Goal: Task Accomplishment & Management: Use online tool/utility

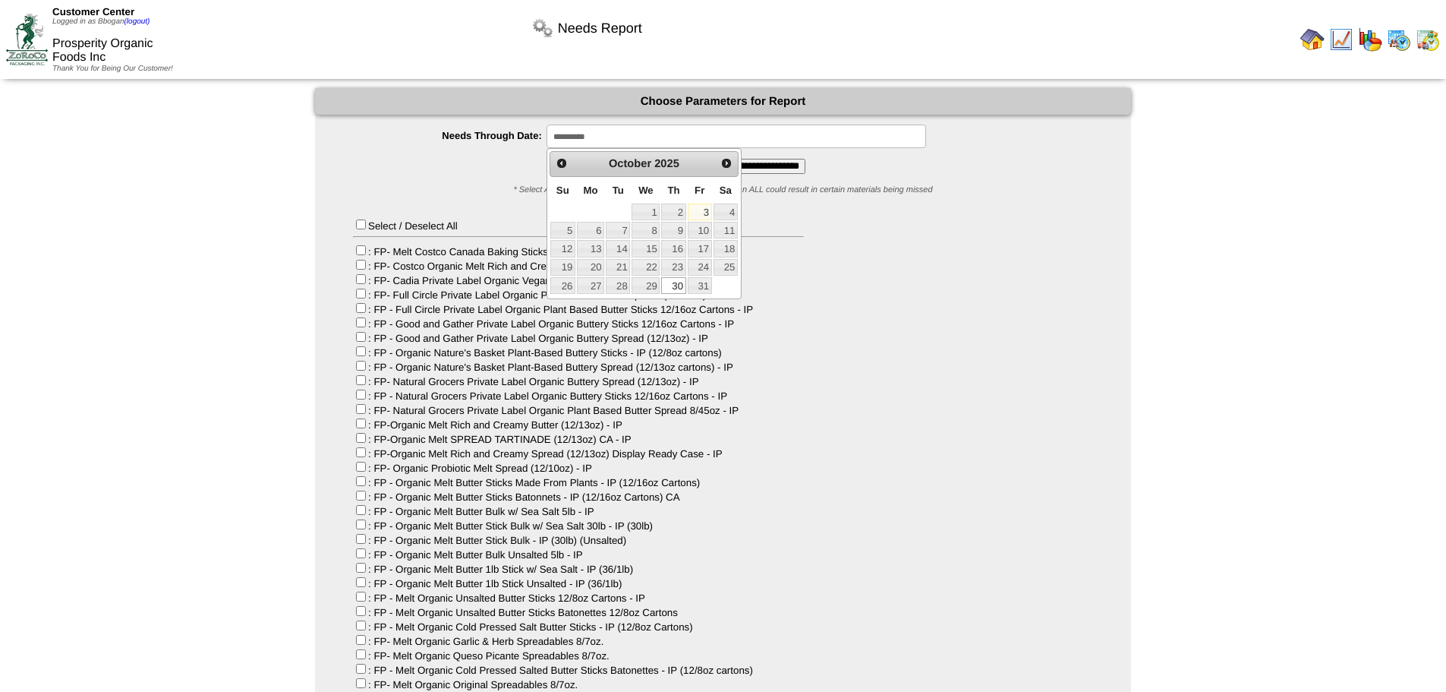
click at [1036, 243] on div "Select / Deselect All : FP- Melt Costco Canada Baking Sticks (12/32oz) CA : FP-…" at bounding box center [723, 519] width 816 height 651
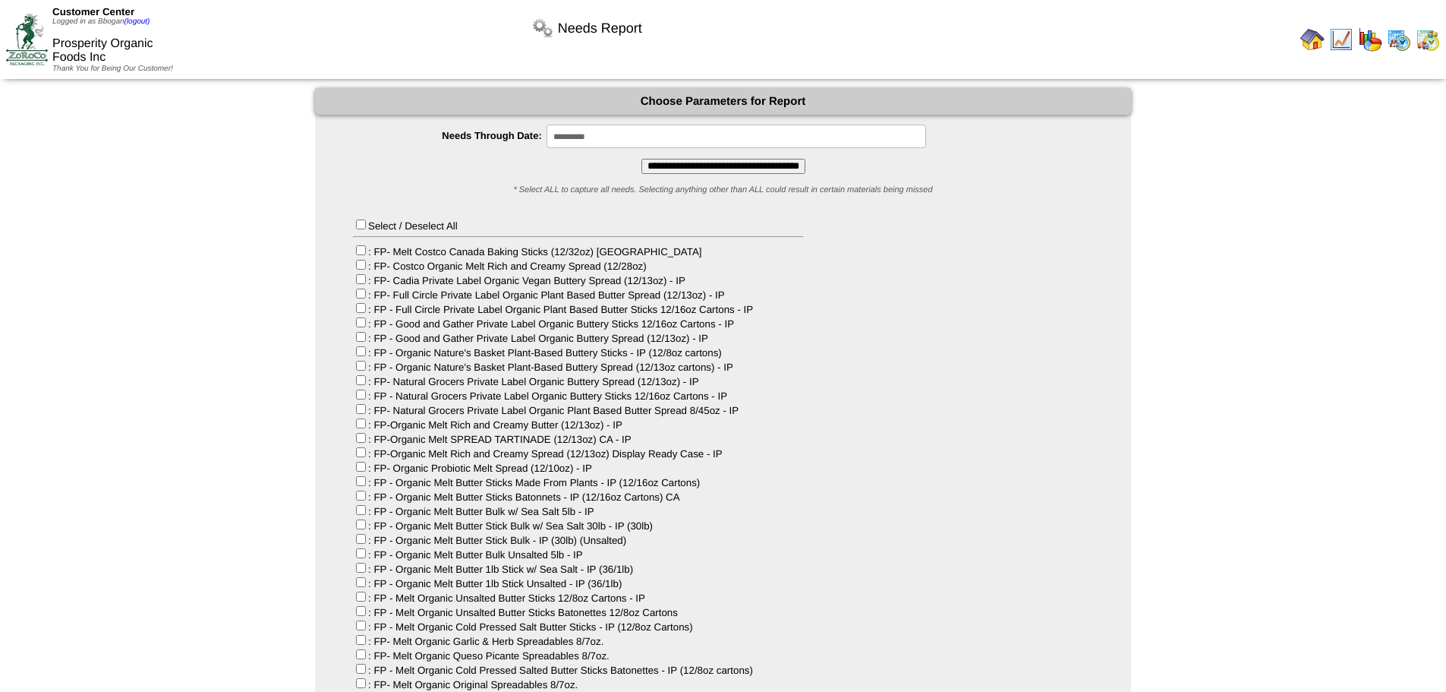
click at [1366, 38] on img at bounding box center [1370, 39] width 24 height 24
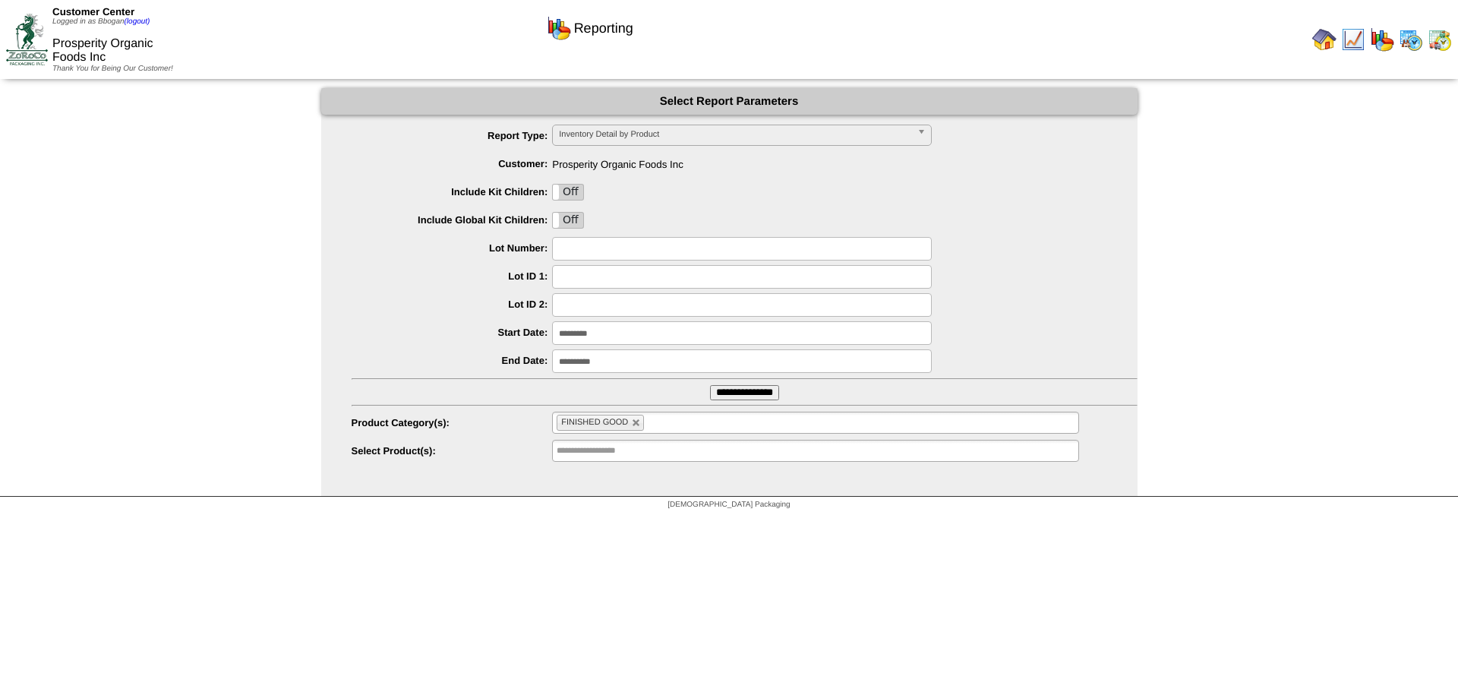
click at [1410, 42] on img at bounding box center [1410, 39] width 24 height 24
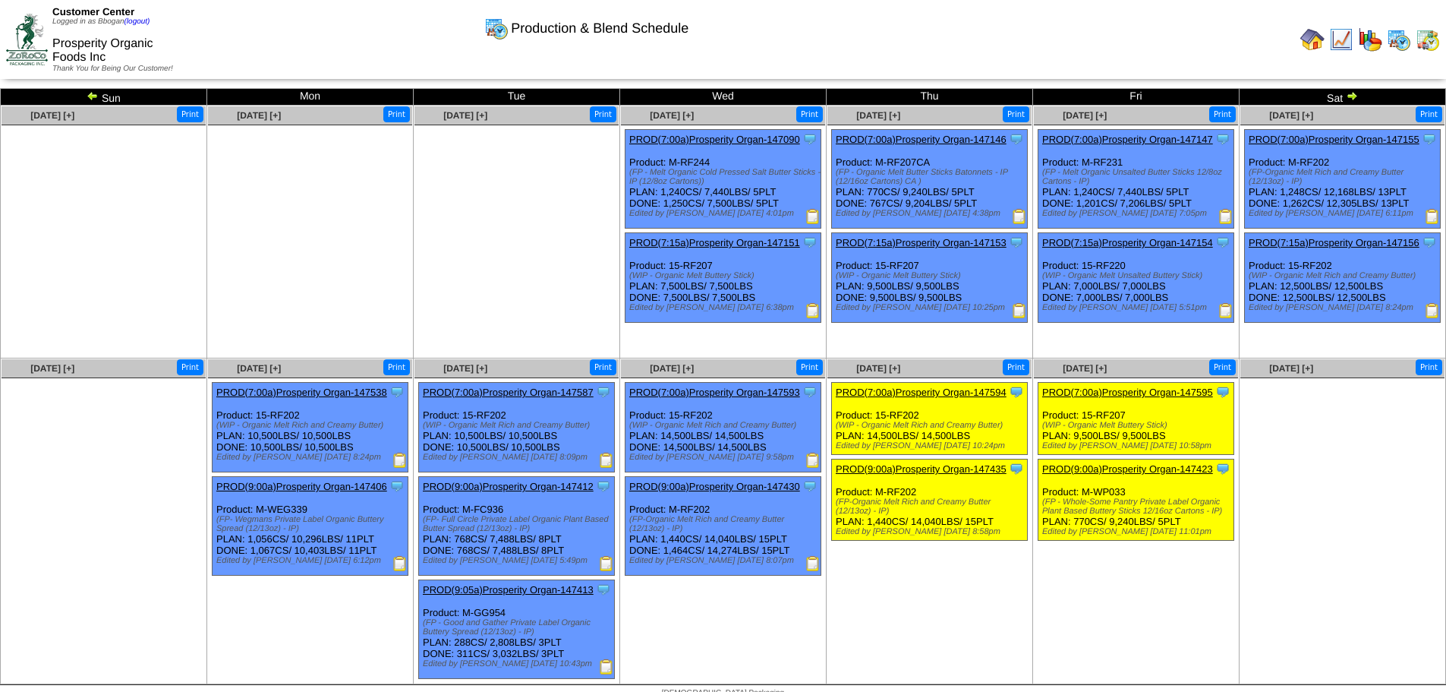
click at [1347, 96] on img at bounding box center [1352, 96] width 12 height 12
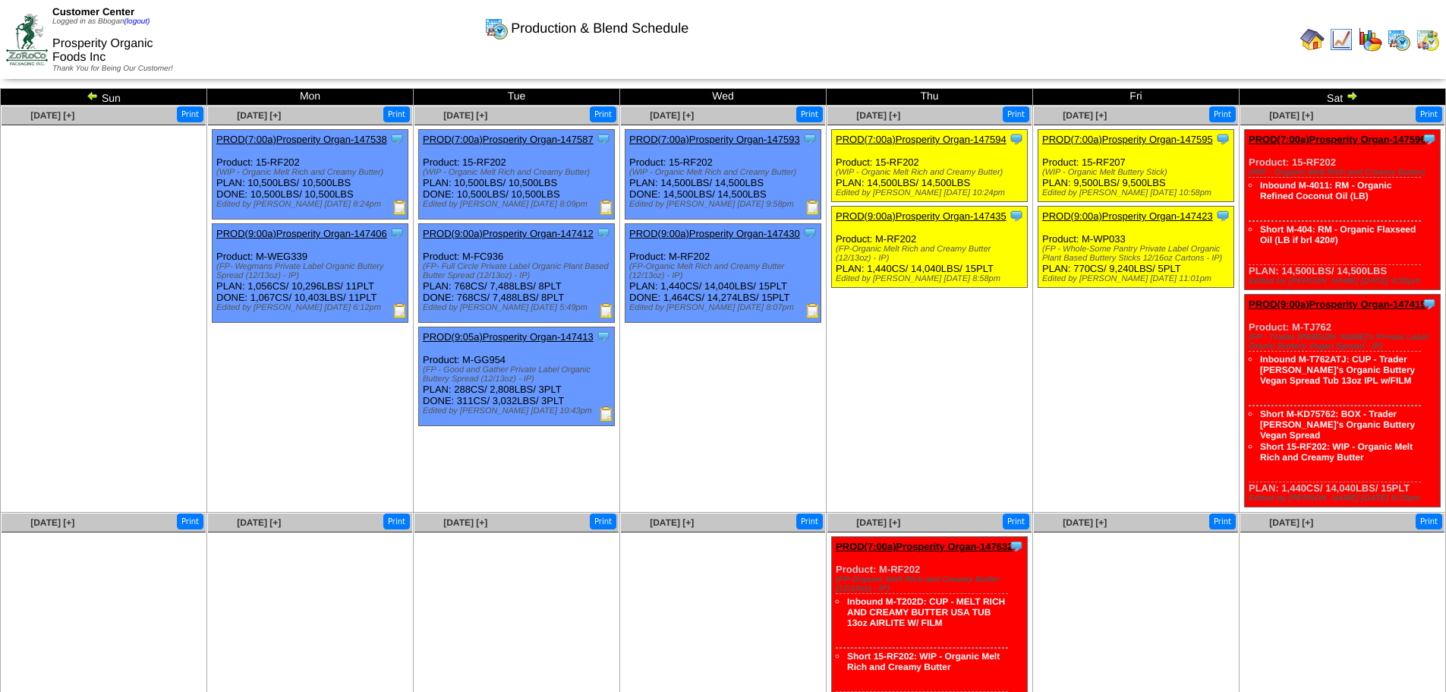
click at [1331, 425] on link "Short M-KD75762: BOX - Trader [PERSON_NAME]'s Organic Buttery Vegan Spread" at bounding box center [1337, 424] width 155 height 32
click at [1315, 45] on img at bounding box center [1312, 39] width 24 height 24
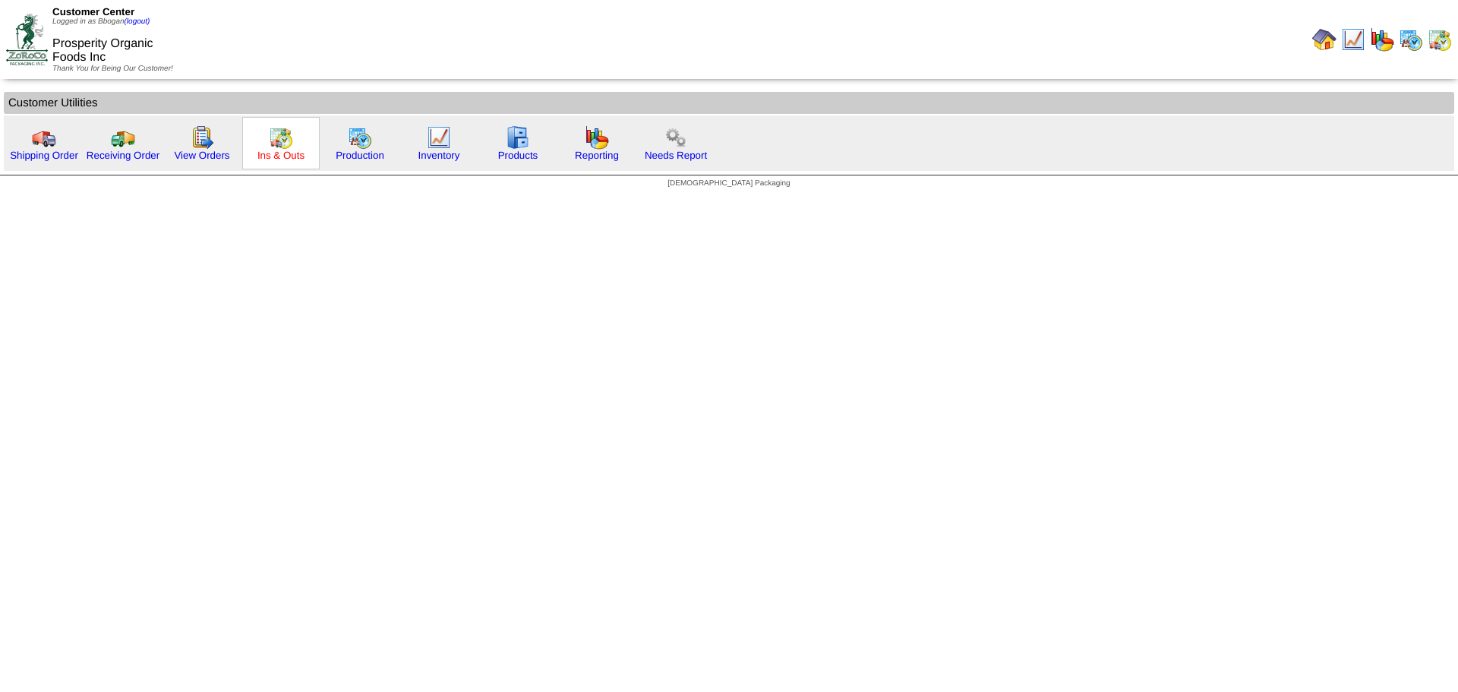
click at [292, 150] on link "Ins & Outs" at bounding box center [280, 155] width 47 height 11
